Goal: Communication & Community: Answer question/provide support

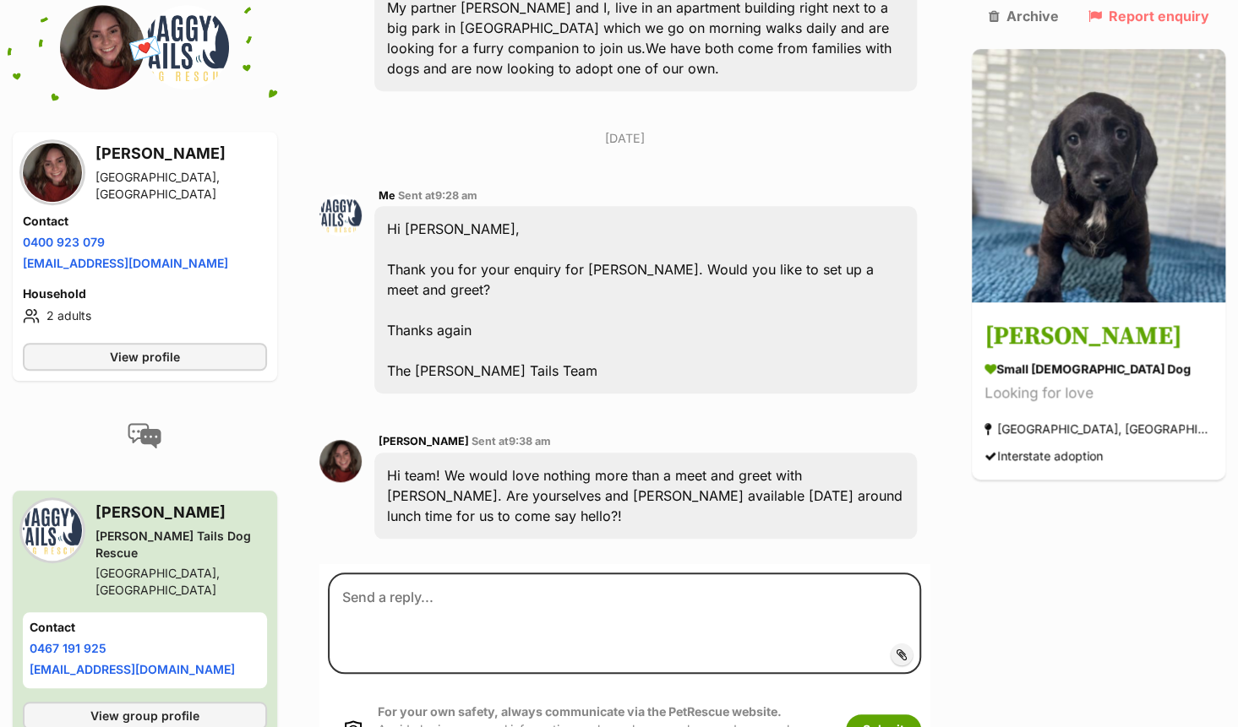
scroll to position [652, 0]
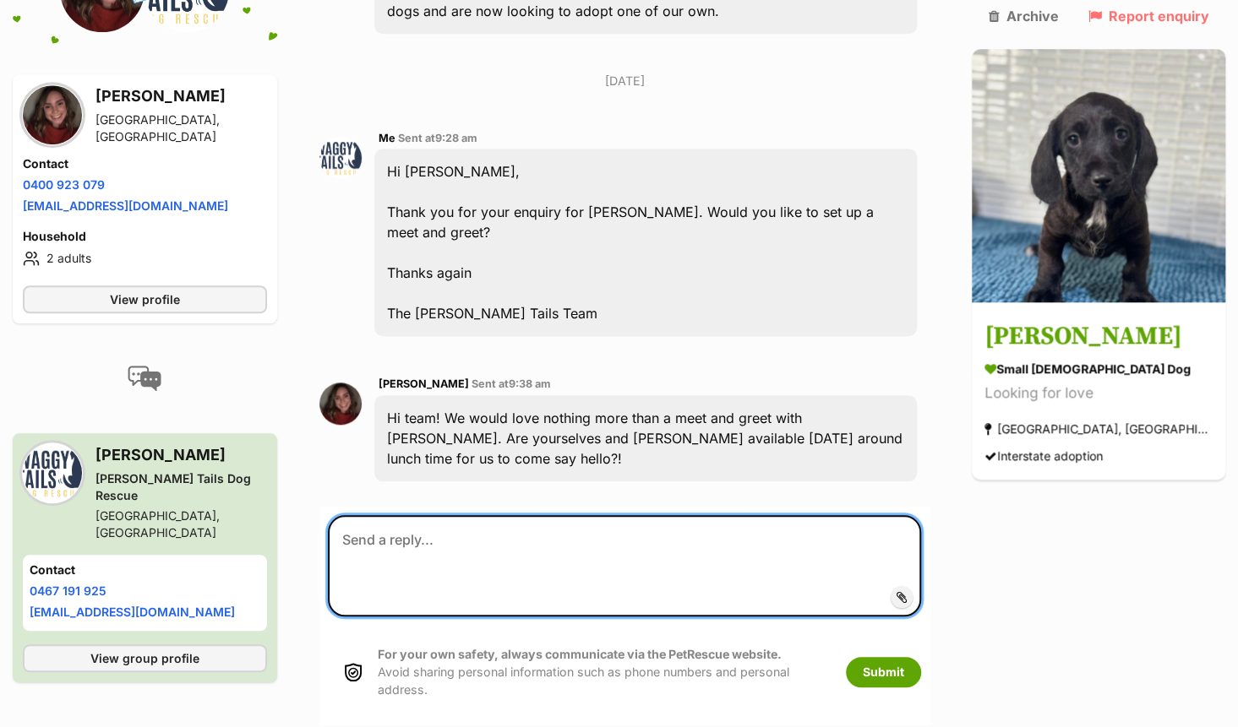
drag, startPoint x: 517, startPoint y: 504, endPoint x: 527, endPoint y: 501, distance: 10.7
click at [527, 515] on textarea at bounding box center [624, 565] width 593 height 101
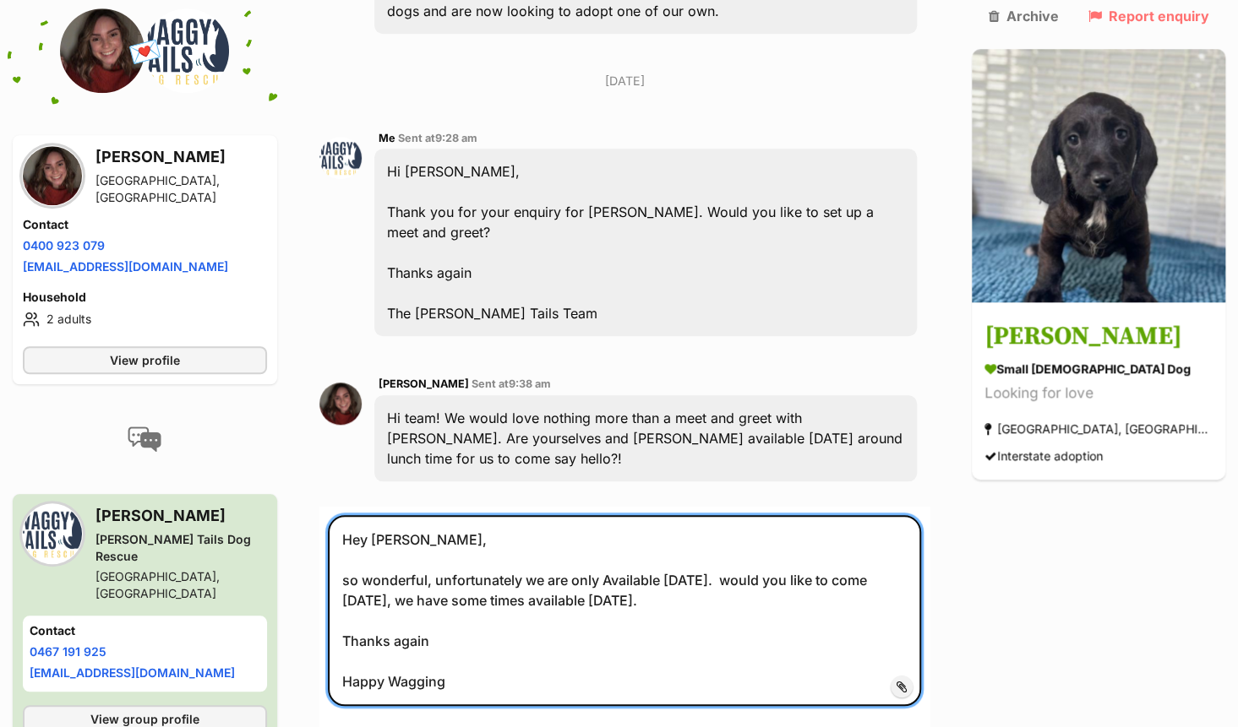
type textarea "Hey Hannah, so wonderful, unfortunately we are only Available on Saturday this …"
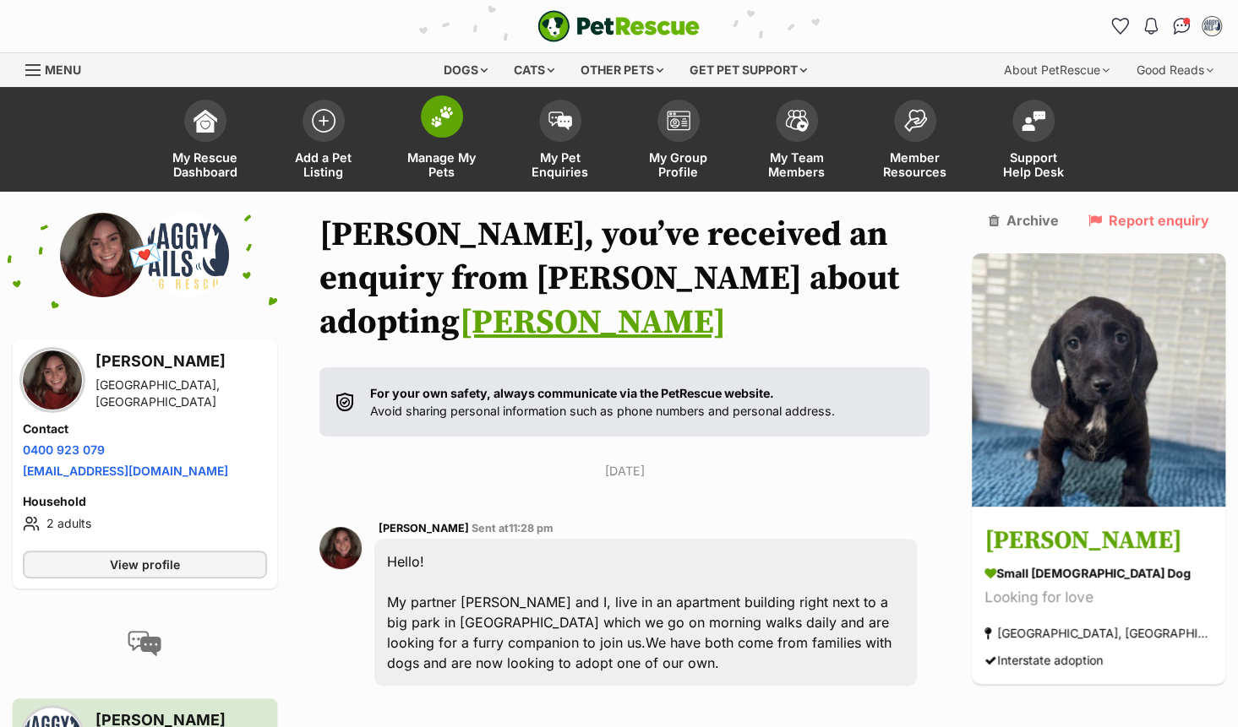
click at [448, 138] on link "Manage My Pets" at bounding box center [442, 141] width 118 height 101
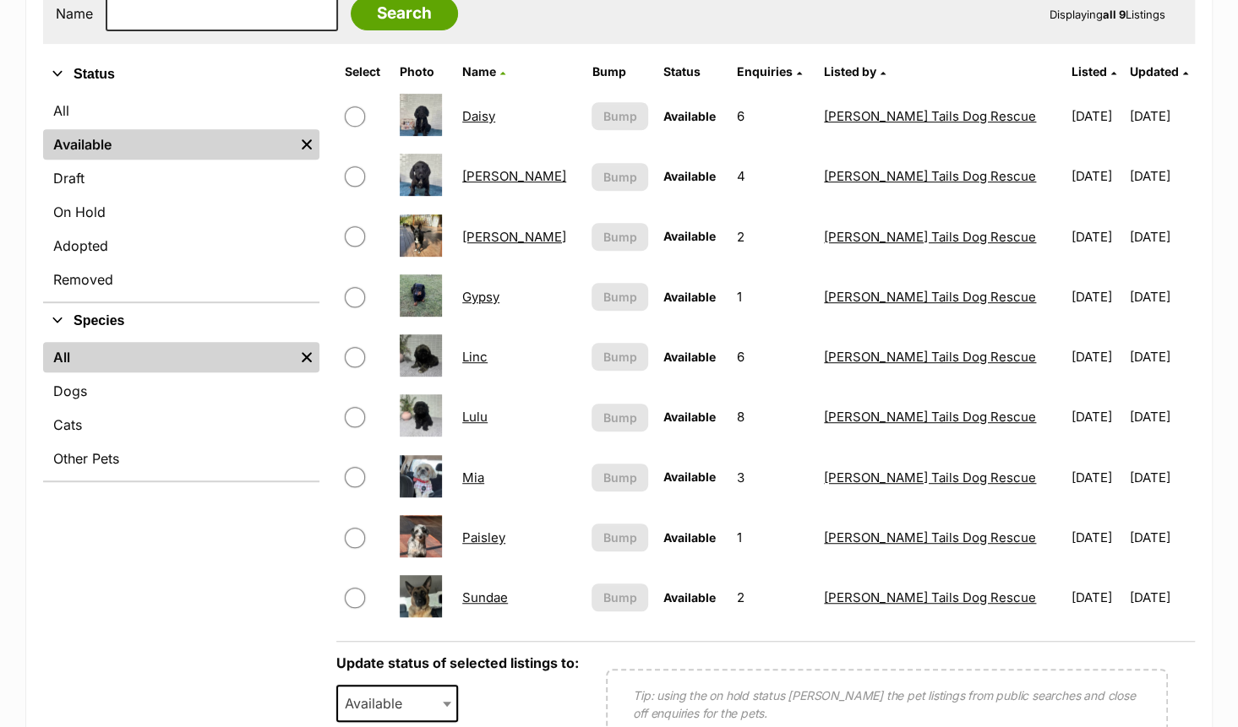
scroll to position [338, 0]
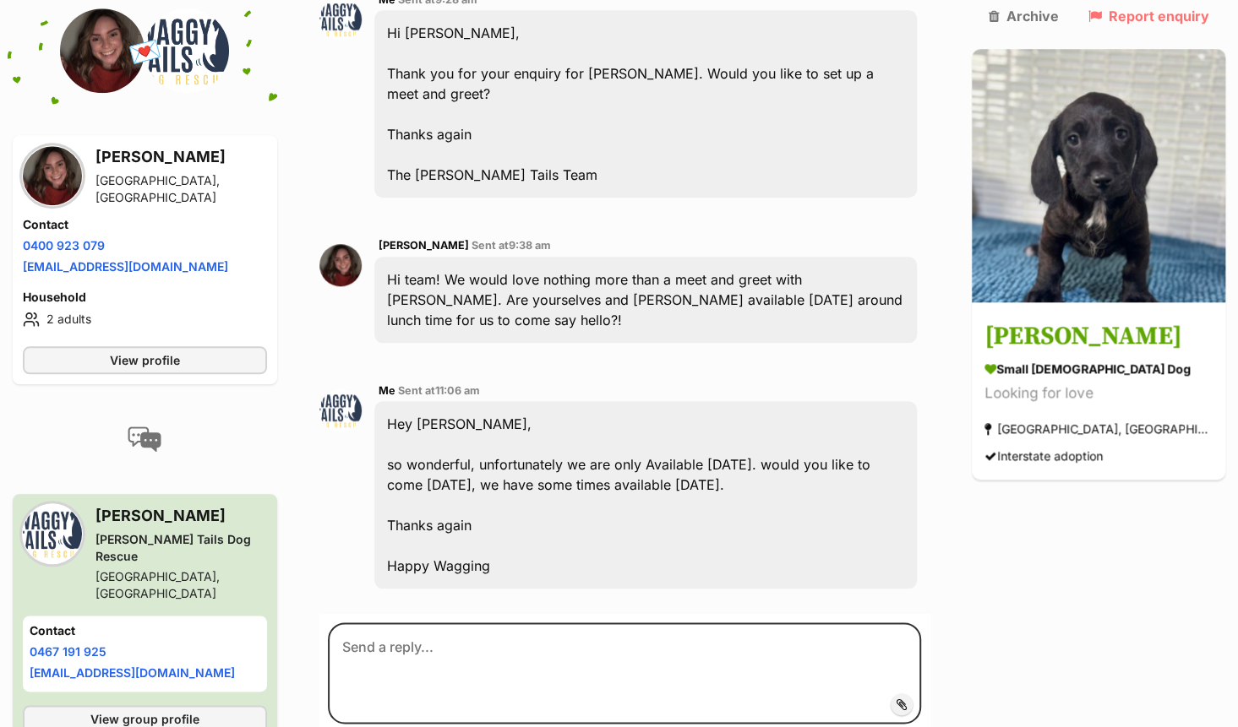
scroll to position [1014, 0]
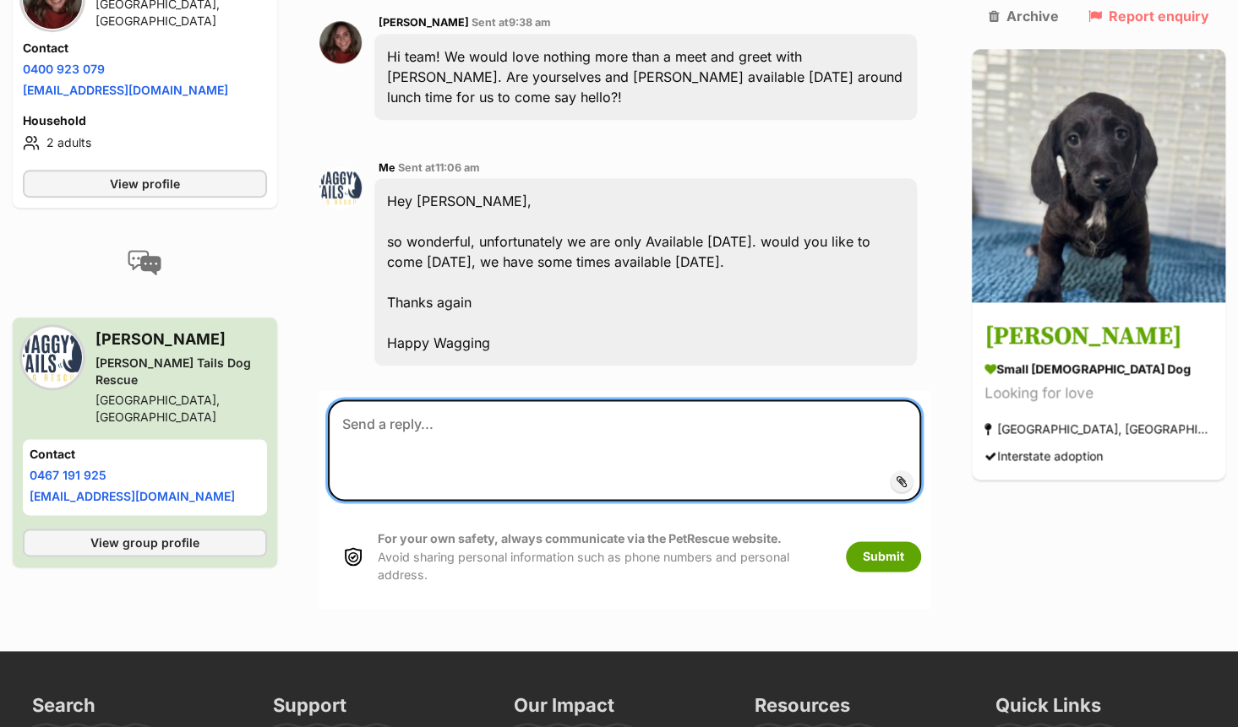
click at [585, 400] on textarea at bounding box center [624, 450] width 593 height 101
type textarea "We could do 12:30 [DATE] if you are free then?"
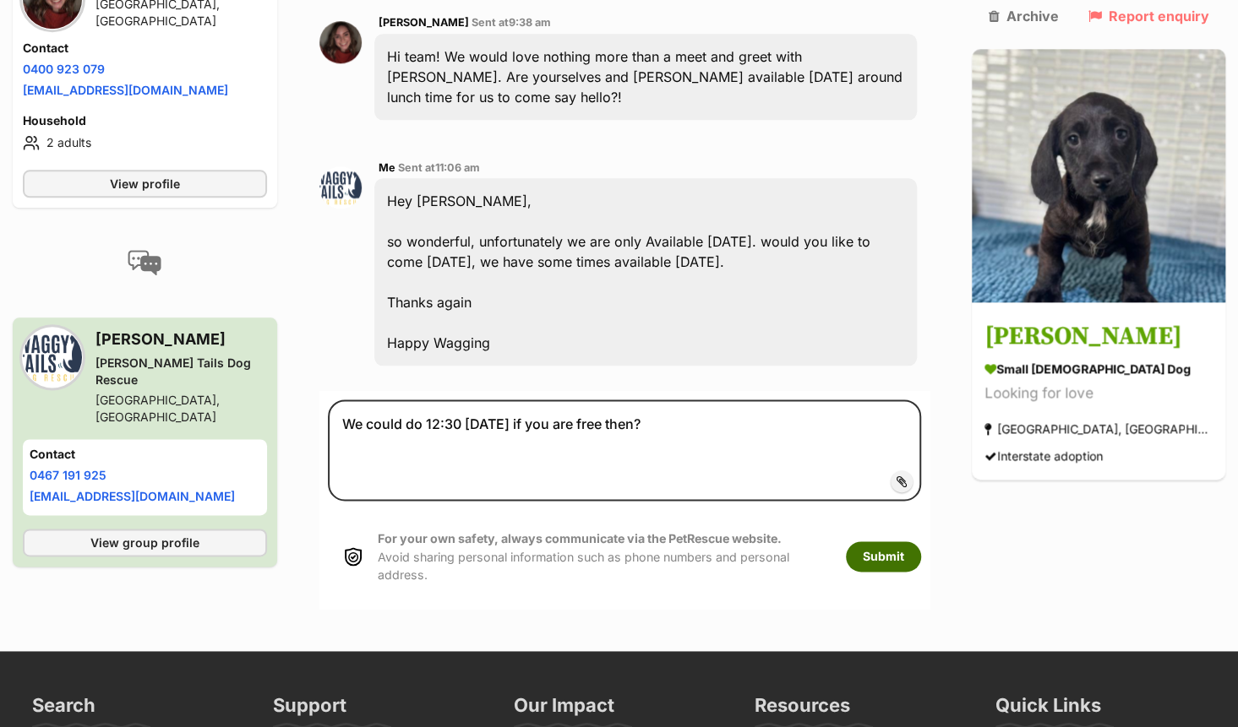
click at [921, 542] on button "Submit" at bounding box center [883, 557] width 75 height 30
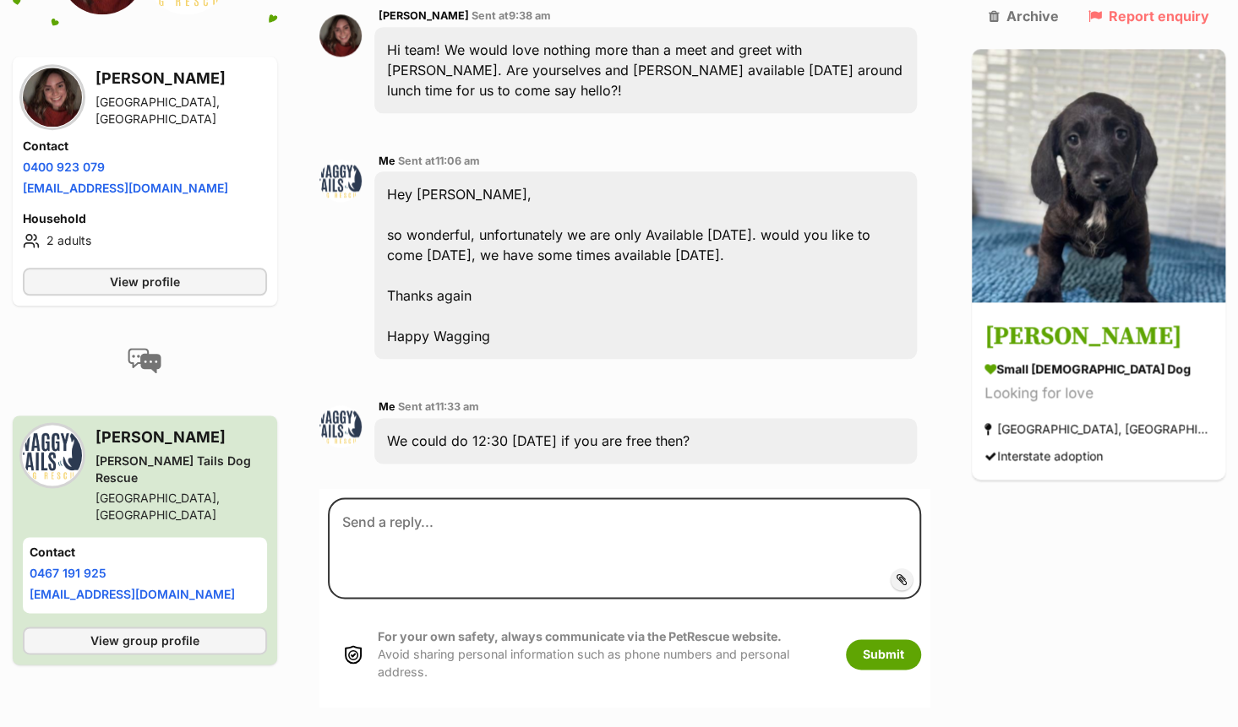
scroll to position [1023, 0]
